Goal: Information Seeking & Learning: Find specific fact

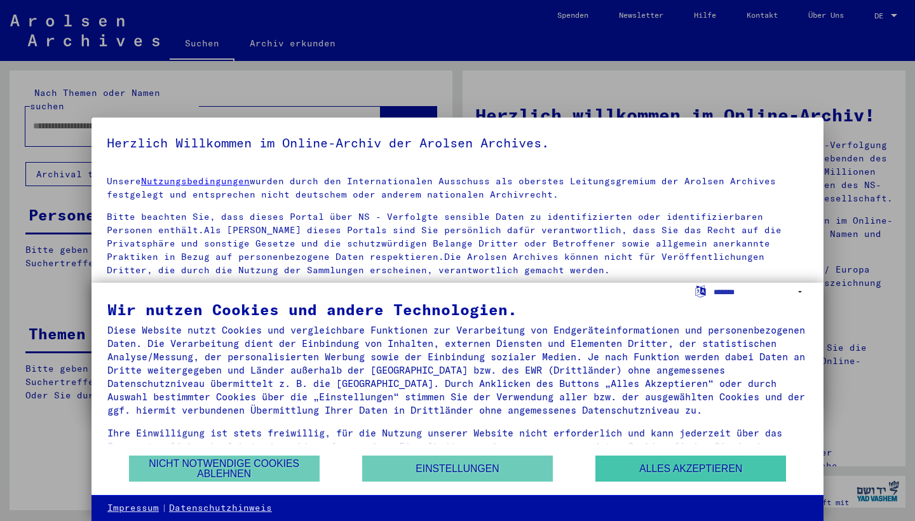
click at [648, 474] on button "Alles akzeptieren" at bounding box center [690, 468] width 191 height 26
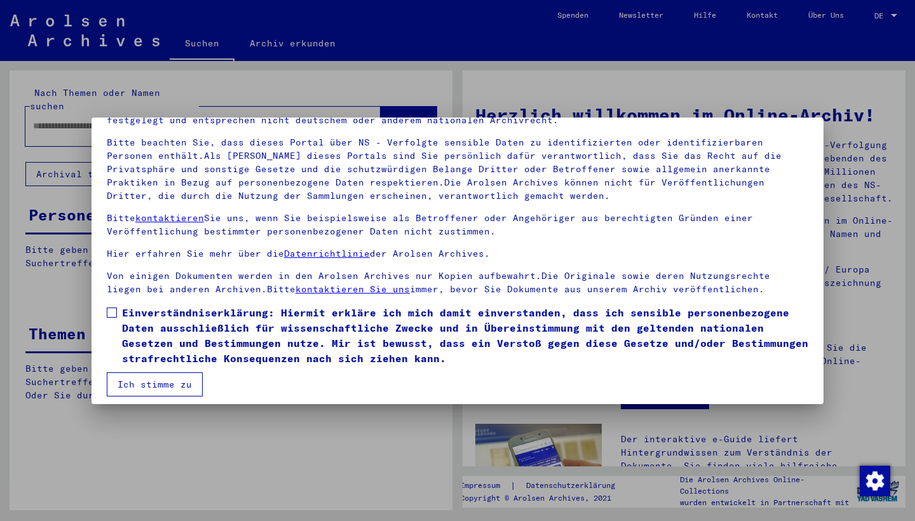
scroll to position [82, 0]
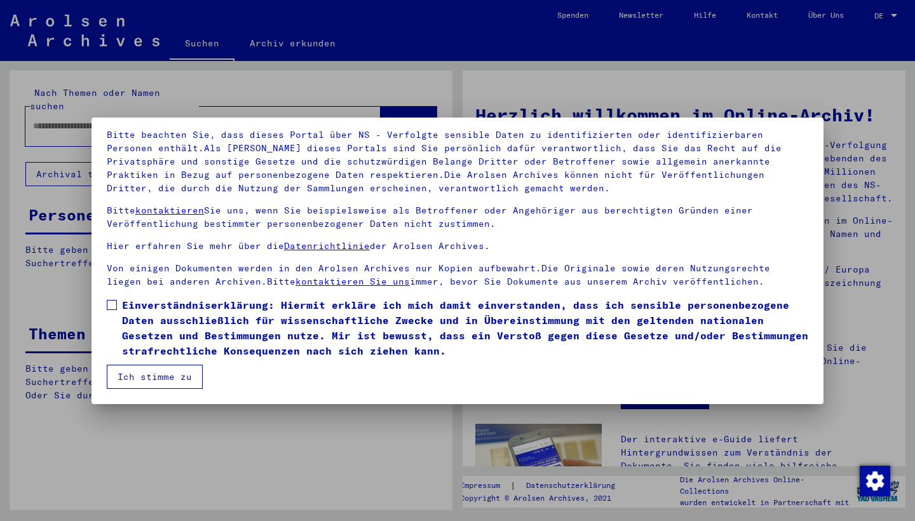
click at [116, 303] on span at bounding box center [112, 305] width 10 height 10
click at [158, 371] on button "Ich stimme zu" at bounding box center [155, 377] width 96 height 24
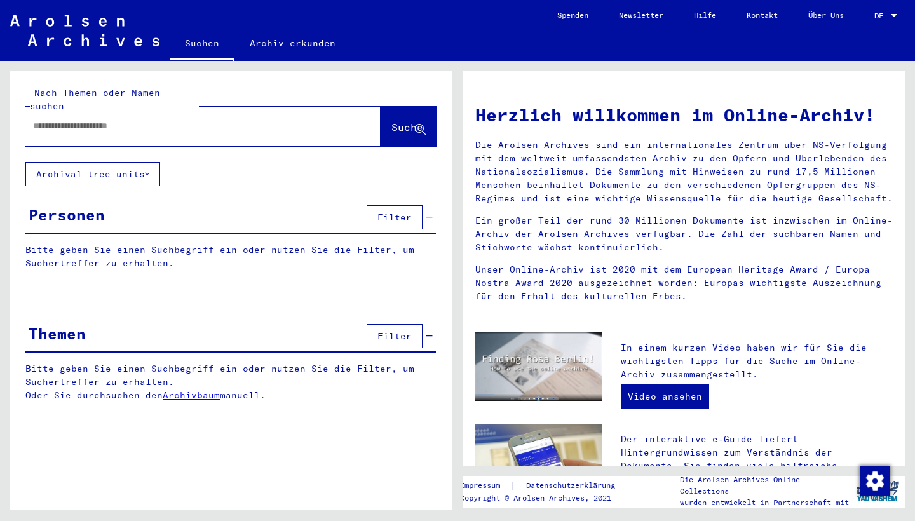
click at [280, 112] on div at bounding box center [183, 126] width 317 height 29
click at [252, 119] on input "text" at bounding box center [187, 125] width 309 height 13
type input "**********"
click at [396, 121] on span "Suche" at bounding box center [407, 127] width 32 height 13
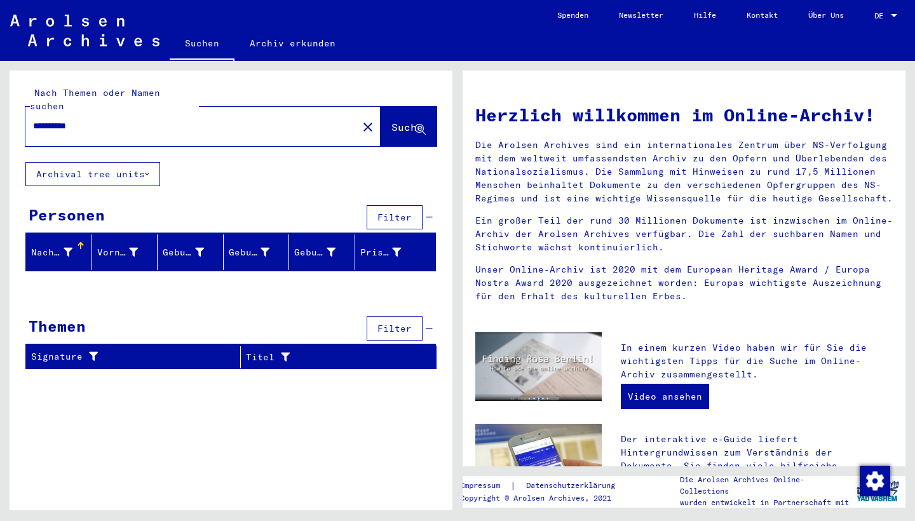
click at [148, 170] on icon at bounding box center [147, 174] width 4 height 9
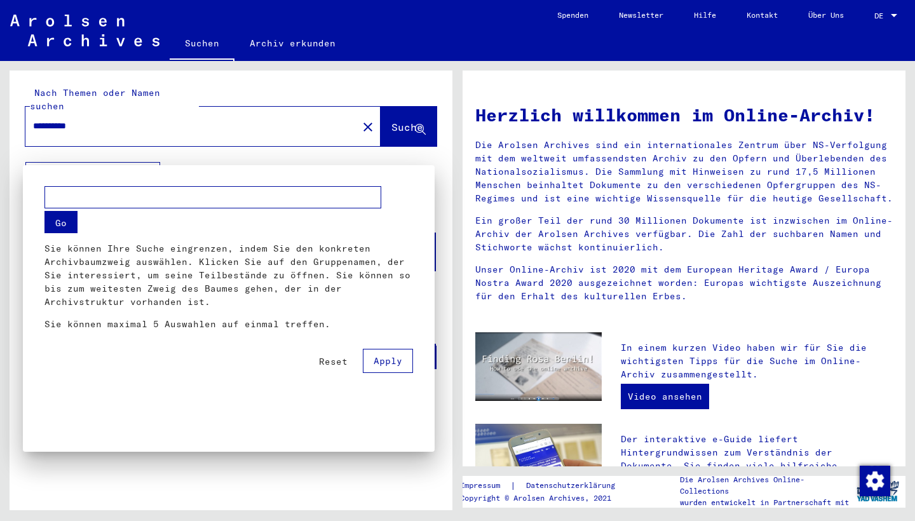
scroll to position [168, 0]
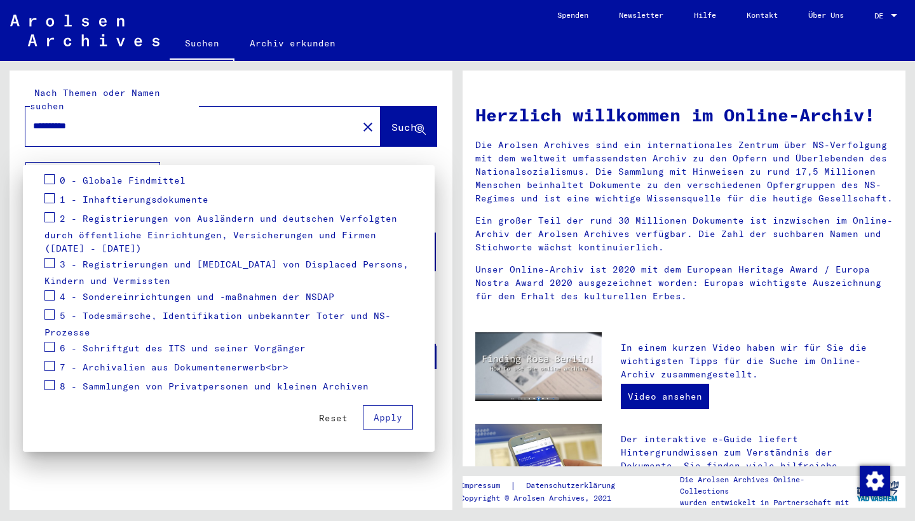
click at [227, 155] on div at bounding box center [457, 260] width 915 height 521
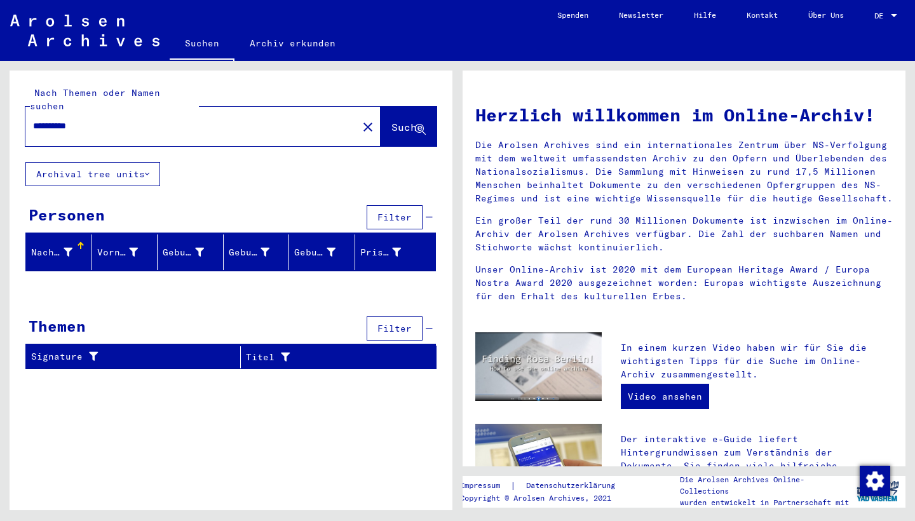
click at [153, 162] on button "Archival tree units" at bounding box center [92, 174] width 135 height 24
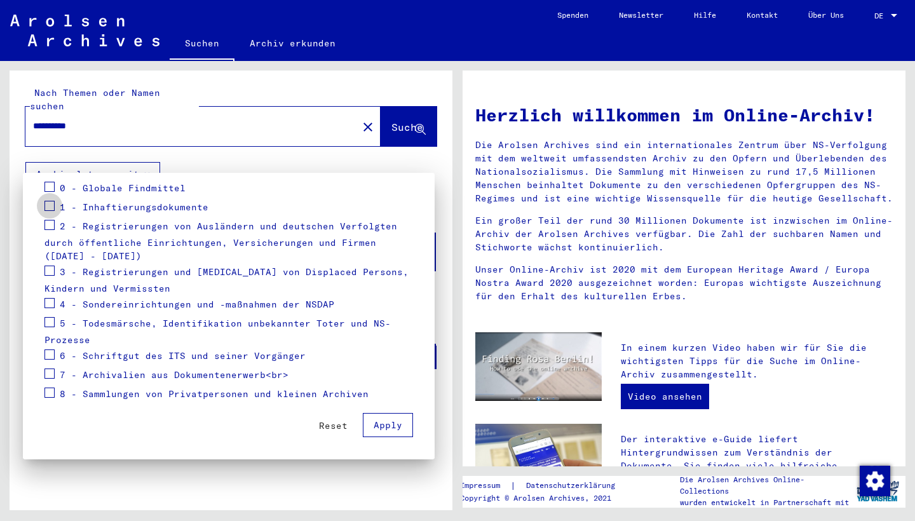
click at [51, 203] on span at bounding box center [49, 206] width 10 height 10
click at [51, 206] on span at bounding box center [49, 206] width 10 height 10
click at [49, 213] on mat-checkbox at bounding box center [49, 207] width 10 height 19
click at [50, 207] on span at bounding box center [49, 206] width 10 height 10
click at [49, 219] on label at bounding box center [49, 223] width 10 height 13
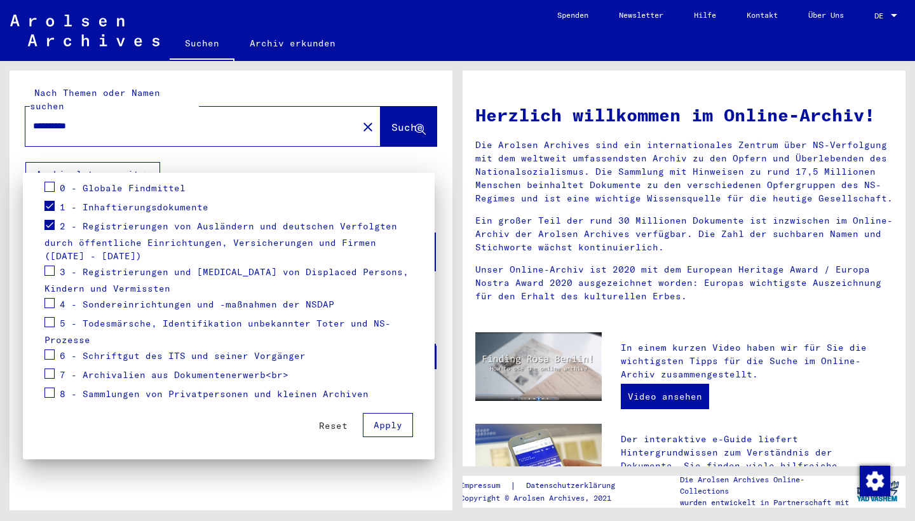
click at [49, 271] on span at bounding box center [49, 271] width 10 height 10
click at [46, 303] on span at bounding box center [49, 303] width 10 height 10
click at [47, 321] on span at bounding box center [49, 322] width 10 height 10
click at [50, 350] on span at bounding box center [49, 354] width 10 height 10
click at [49, 360] on mat-checkbox at bounding box center [49, 356] width 10 height 19
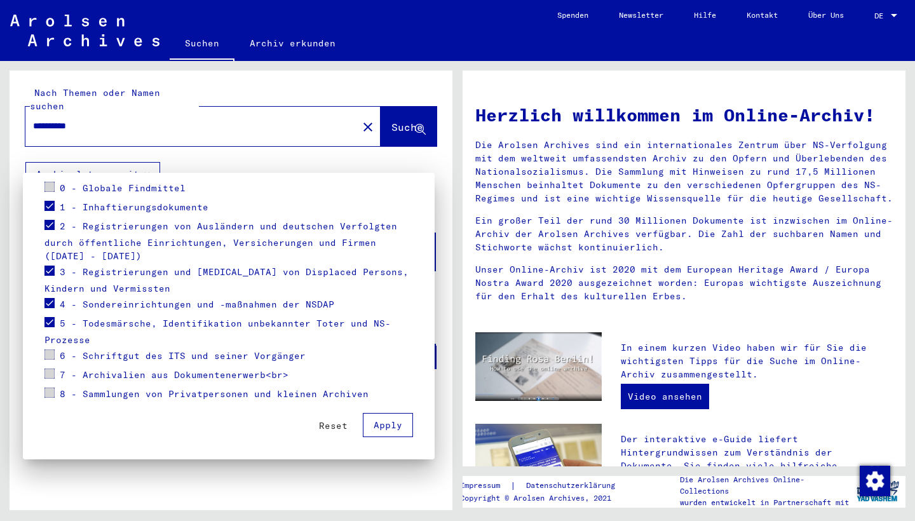
click at [46, 322] on span at bounding box center [49, 322] width 10 height 10
click at [52, 309] on mat-checkbox at bounding box center [49, 304] width 10 height 19
click at [51, 301] on span at bounding box center [49, 303] width 10 height 10
click at [378, 429] on span "Apply" at bounding box center [387, 424] width 29 height 11
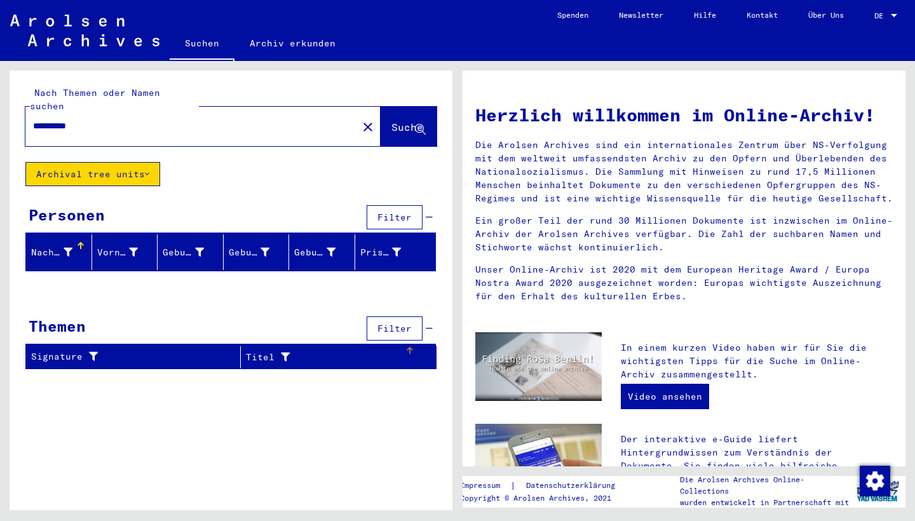
scroll to position [0, 0]
click at [176, 138] on div "**********" at bounding box center [231, 116] width 443 height 91
click at [185, 121] on div "**********" at bounding box center [183, 126] width 317 height 29
